Goal: Information Seeking & Learning: Find specific fact

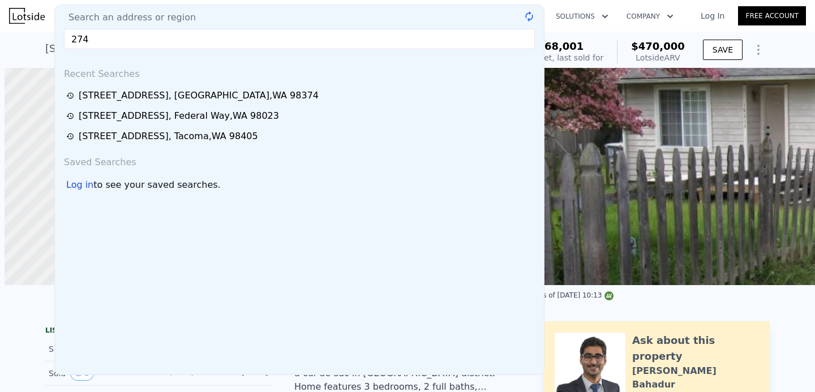
scroll to position [0, 5]
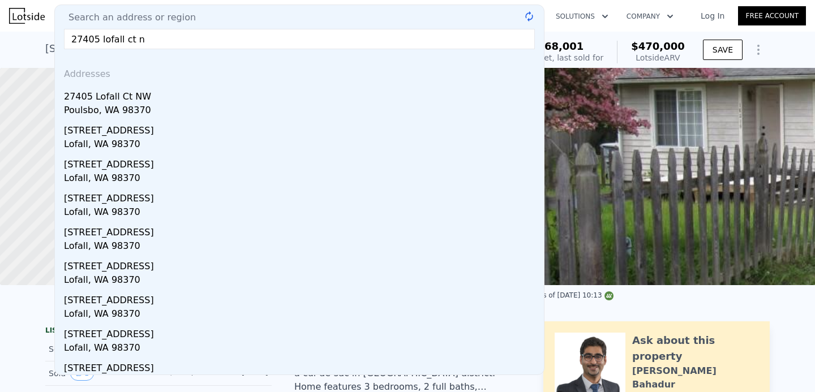
type input "27405 lofall ct nw"
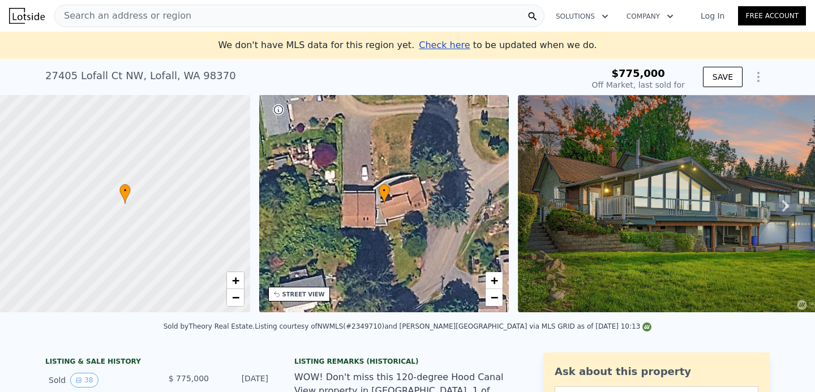
click at [152, 77] on div "[STREET_ADDRESS]" at bounding box center [140, 76] width 191 height 16
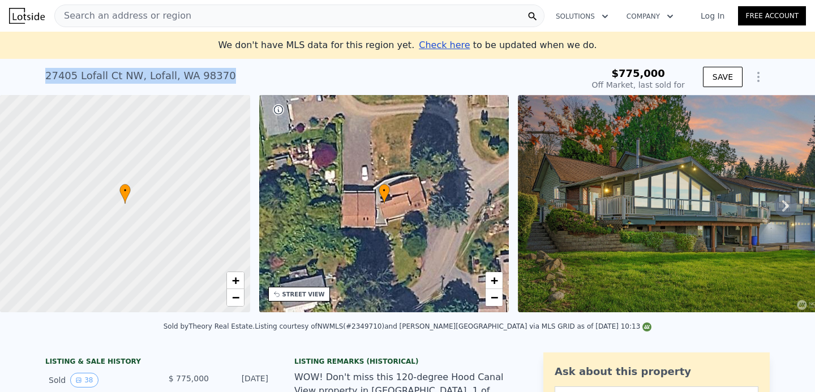
click at [152, 77] on div "[STREET_ADDRESS]" at bounding box center [140, 76] width 191 height 16
copy div "[STREET_ADDRESS] Sold [DATE] for $775k"
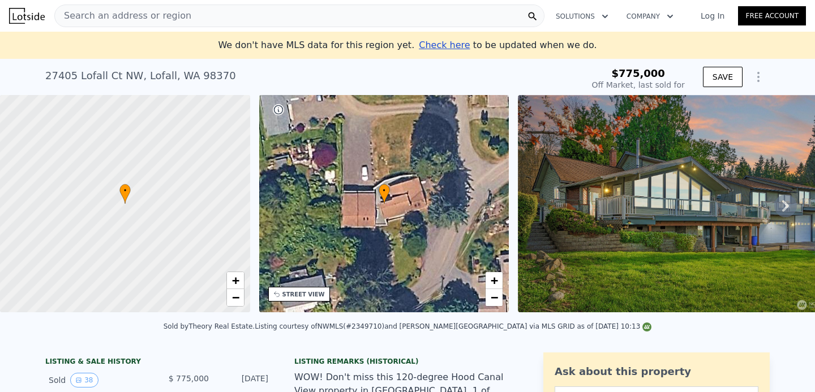
click at [218, 79] on div "[STREET_ADDRESS]" at bounding box center [140, 76] width 191 height 16
